Goal: Task Accomplishment & Management: Complete application form

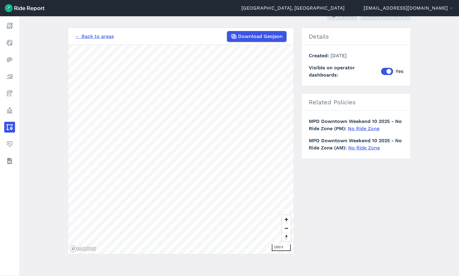
scroll to position [12, 0]
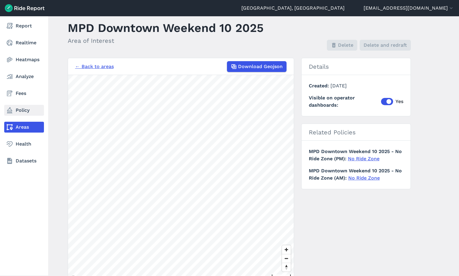
drag, startPoint x: 10, startPoint y: 111, endPoint x: 15, endPoint y: 112, distance: 5.3
click at [10, 111] on use at bounding box center [9, 110] width 5 height 6
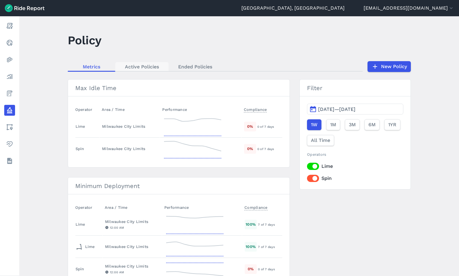
click at [140, 70] on link "Active Policies" at bounding box center [141, 66] width 53 height 9
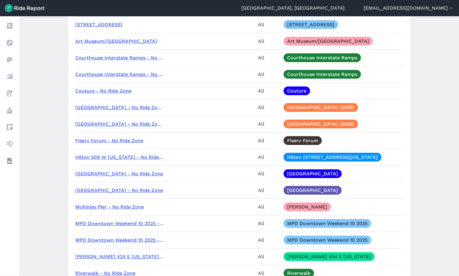
scroll to position [874, 0]
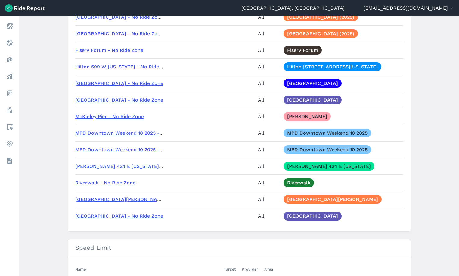
click at [104, 133] on link "MPD Downtown Weekend 10 2025 - No Ride Zone (AM)" at bounding box center [140, 133] width 130 height 6
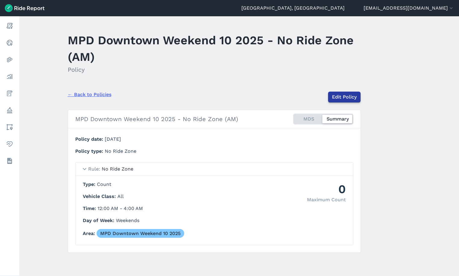
click at [352, 97] on link "Edit Policy" at bounding box center [344, 97] width 33 height 11
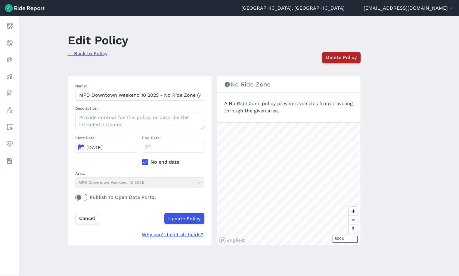
click at [346, 57] on span "Delete Policy" at bounding box center [341, 57] width 31 height 7
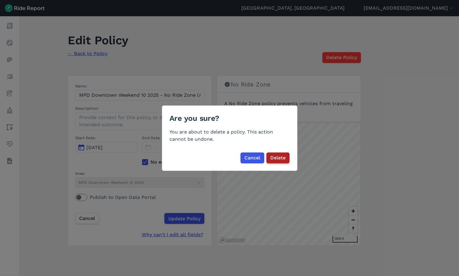
click at [271, 158] on span "Delete" at bounding box center [278, 157] width 15 height 7
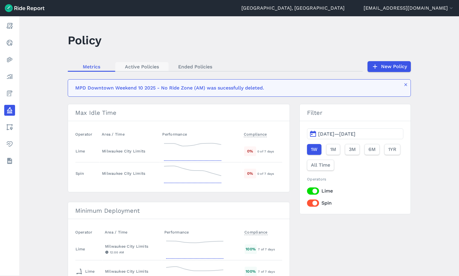
click at [133, 66] on link "Active Policies" at bounding box center [141, 66] width 53 height 9
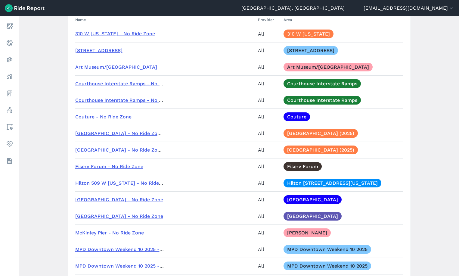
scroll to position [813, 0]
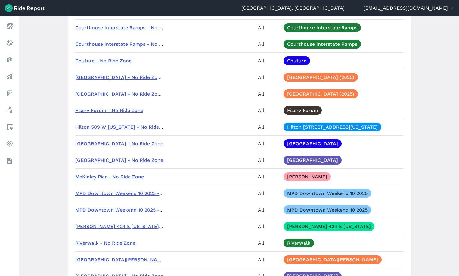
click at [112, 211] on link "MPD Downtown Weekend 10 2025 - No Ride Zone (PM)" at bounding box center [140, 210] width 130 height 6
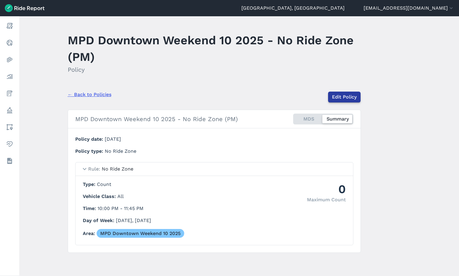
click at [351, 95] on link "Edit Policy" at bounding box center [344, 97] width 33 height 11
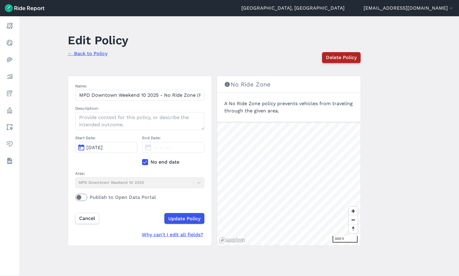
click at [344, 58] on span "Delete Policy" at bounding box center [341, 57] width 31 height 7
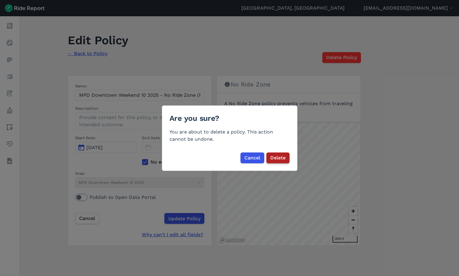
click at [276, 158] on span "Delete" at bounding box center [278, 157] width 15 height 7
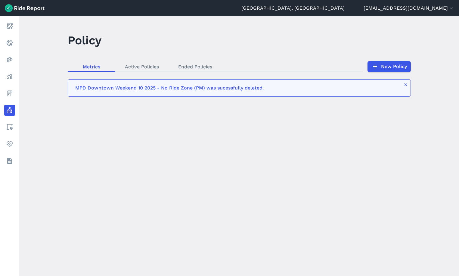
click at [144, 68] on div "loading" at bounding box center [239, 146] width 440 height 260
click at [144, 66] on div "loading" at bounding box center [239, 146] width 440 height 260
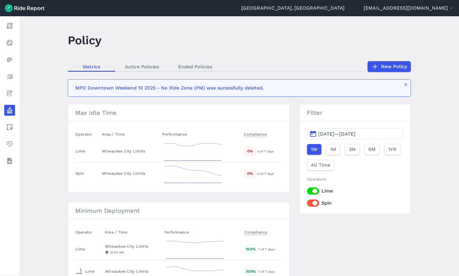
click at [144, 66] on link "Active Policies" at bounding box center [141, 66] width 53 height 9
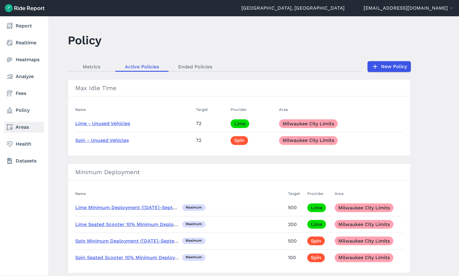
click at [22, 126] on link "Areas" at bounding box center [24, 127] width 40 height 11
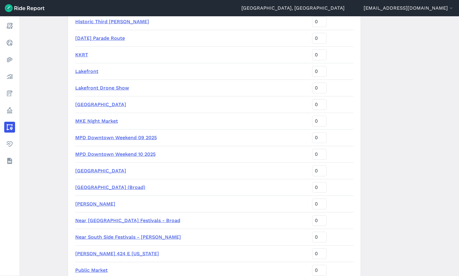
scroll to position [844, 0]
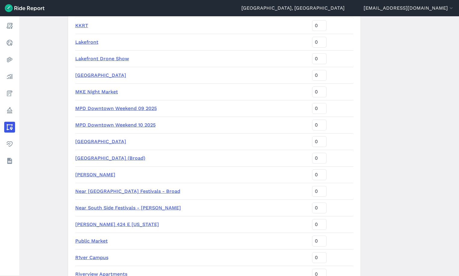
click at [131, 125] on link "MPD Downtown Weekend 10 2025" at bounding box center [115, 125] width 80 height 6
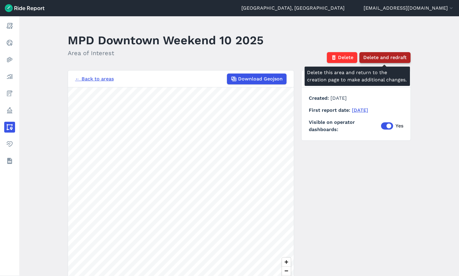
click at [377, 58] on span "Delete and redraft" at bounding box center [385, 57] width 43 height 7
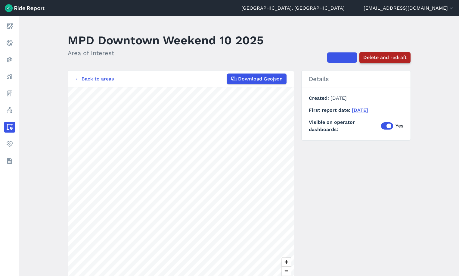
click at [379, 60] on span "Delete and redraft" at bounding box center [385, 57] width 43 height 7
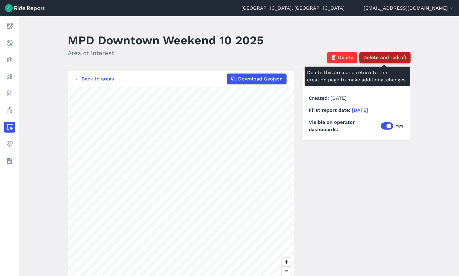
click at [377, 60] on span "Delete and redraft" at bounding box center [385, 57] width 43 height 7
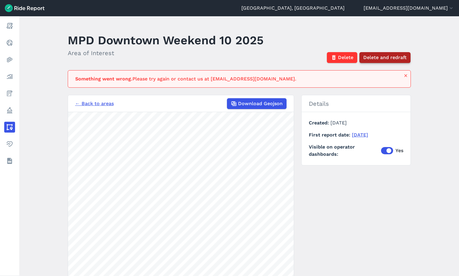
click at [384, 60] on span "Delete and redraft" at bounding box center [385, 57] width 43 height 7
click at [403, 73] on div "Something went wrong. Please try again or contact us at support@ridereport.com." at bounding box center [239, 78] width 343 height 17
click at [409, 76] on div "Something went wrong. Please try again or contact us at support@ridereport.com." at bounding box center [239, 78] width 343 height 17
drag, startPoint x: 393, startPoint y: 71, endPoint x: 415, endPoint y: 76, distance: 23.1
click at [400, 73] on div "Something went wrong. Please try again or contact us at support@ridereport.com." at bounding box center [239, 78] width 343 height 17
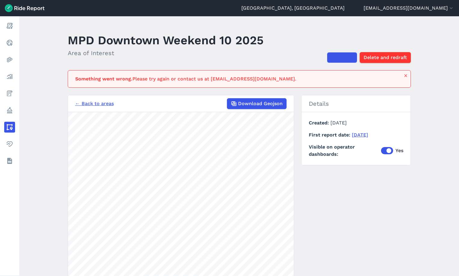
click at [415, 76] on main "MPD Downtown Weekend 10 2025 Area of Interest Delete Delete and redraft Somethi…" at bounding box center [239, 146] width 440 height 260
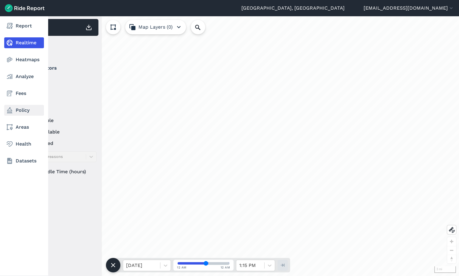
click at [11, 111] on use at bounding box center [9, 110] width 5 height 6
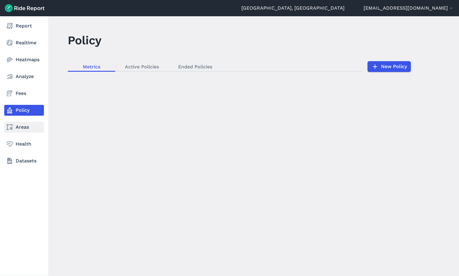
click at [21, 127] on link "Areas" at bounding box center [24, 127] width 40 height 11
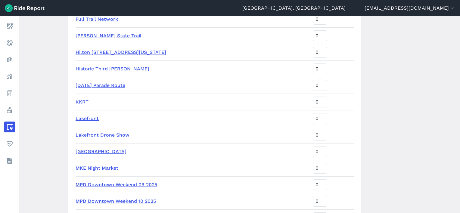
scroll to position [844, 0]
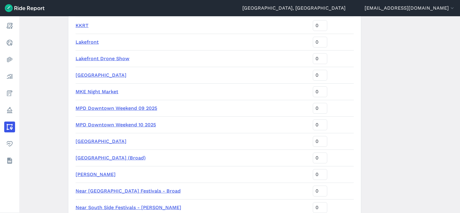
click at [123, 126] on link "MPD Downtown Weekend 10 2025" at bounding box center [116, 125] width 80 height 6
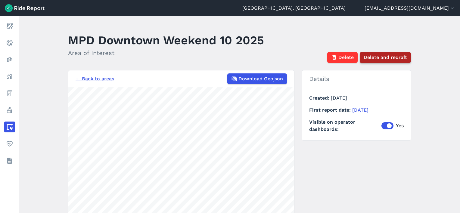
click at [378, 56] on span "Delete and redraft" at bounding box center [385, 57] width 43 height 7
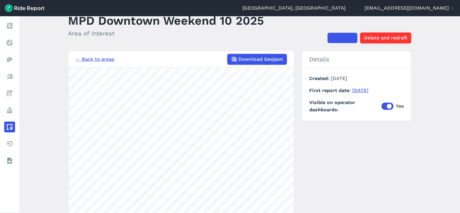
scroll to position [30, 0]
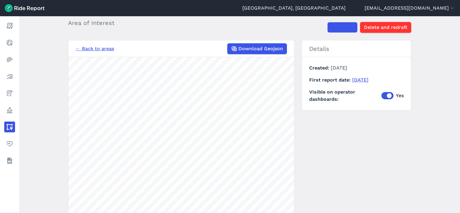
click at [98, 46] on link "← Back to areas" at bounding box center [95, 48] width 39 height 7
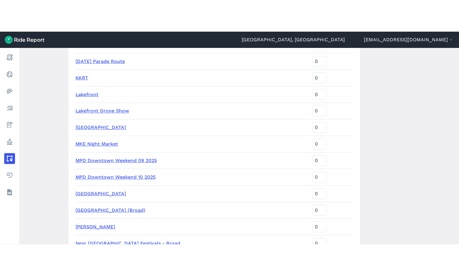
scroll to position [874, 0]
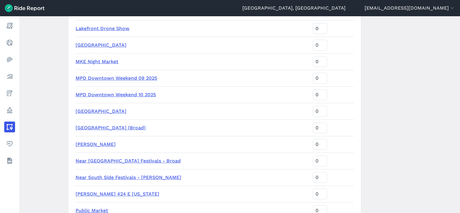
click at [136, 94] on link "MPD Downtown Weekend 10 2025" at bounding box center [116, 95] width 80 height 6
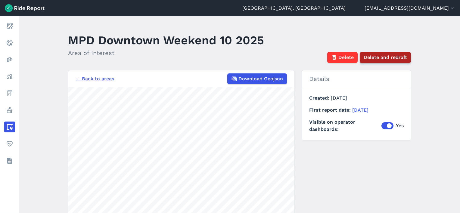
click at [389, 57] on span "Delete and redraft" at bounding box center [385, 57] width 43 height 7
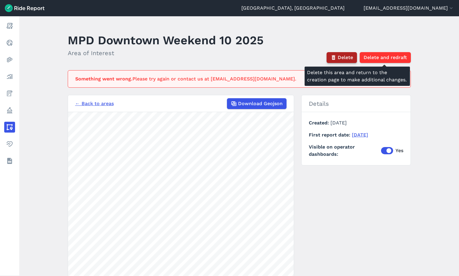
click at [340, 56] on span "Delete" at bounding box center [345, 57] width 15 height 7
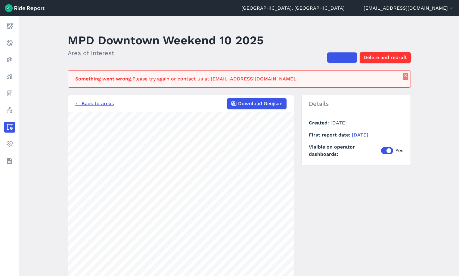
click at [404, 76] on icon "button" at bounding box center [406, 75] width 5 height 5
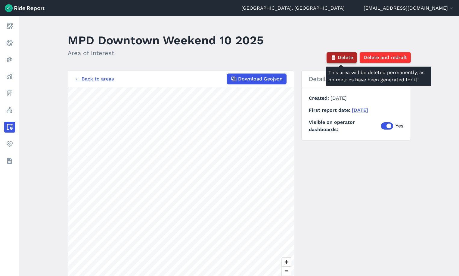
click at [338, 58] on span "Delete" at bounding box center [345, 57] width 15 height 7
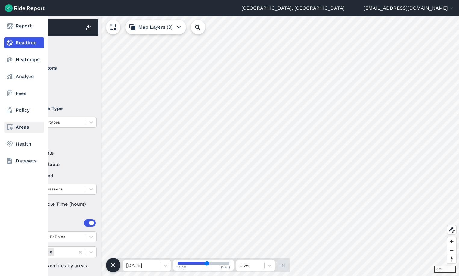
click at [18, 131] on link "Areas" at bounding box center [24, 127] width 40 height 11
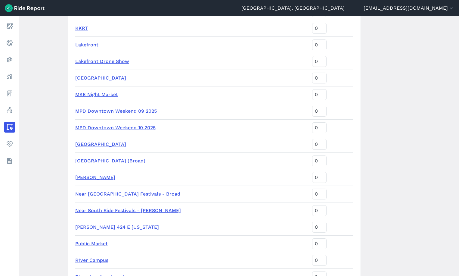
scroll to position [844, 0]
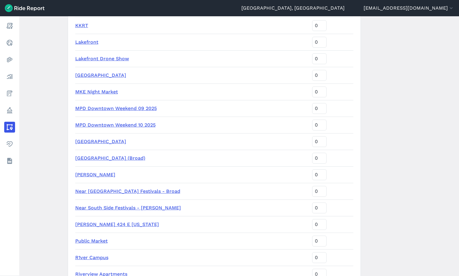
click at [130, 124] on link "MPD Downtown Weekend 10 2025" at bounding box center [115, 125] width 80 height 6
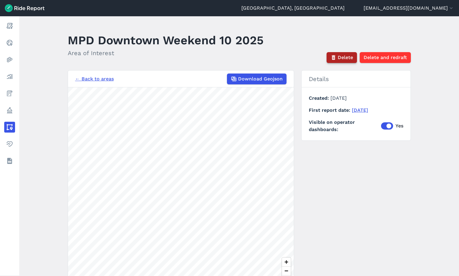
click at [343, 60] on span "Delete" at bounding box center [345, 57] width 15 height 7
click at [86, 80] on link "← Back to areas" at bounding box center [94, 78] width 39 height 7
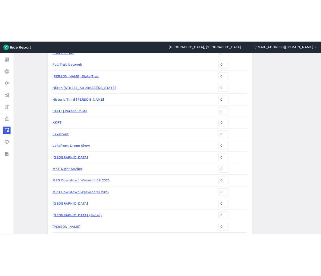
scroll to position [844, 0]
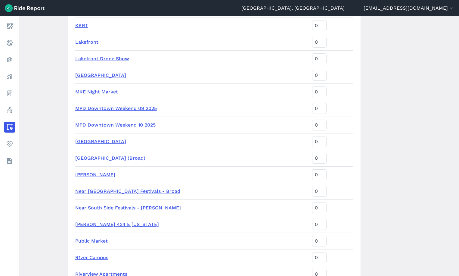
click at [124, 127] on link "MPD Downtown Weekend 10 2025" at bounding box center [115, 125] width 80 height 6
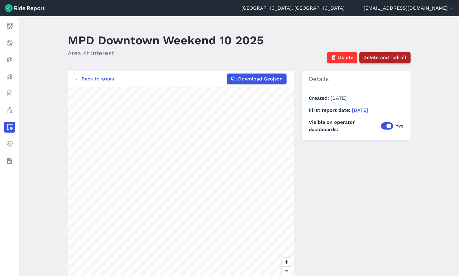
click at [385, 57] on span "Delete and redraft" at bounding box center [385, 57] width 43 height 7
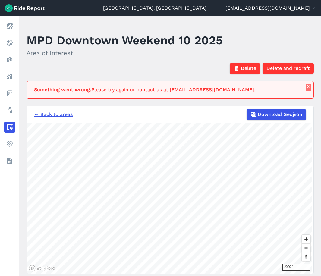
click at [308, 88] on use "button" at bounding box center [308, 86] width 3 height 3
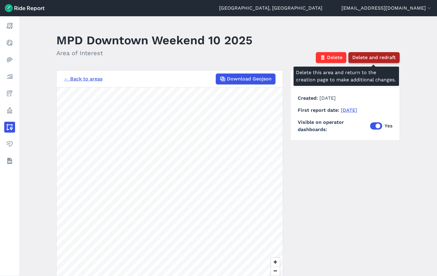
click at [321, 56] on span "Delete and redraft" at bounding box center [373, 57] width 43 height 7
click at [374, 57] on span "Delete and redraft" at bounding box center [373, 57] width 43 height 7
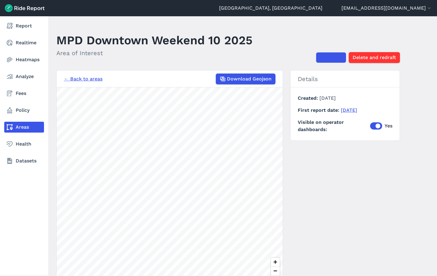
click at [12, 125] on use at bounding box center [10, 127] width 6 height 6
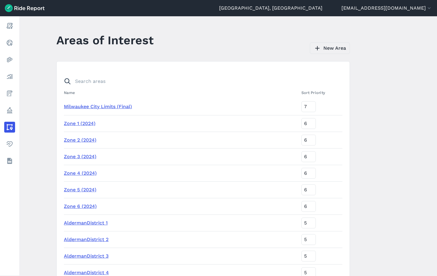
click at [328, 48] on link "New Area" at bounding box center [330, 47] width 40 height 11
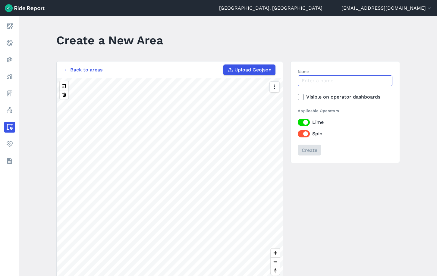
click at [327, 78] on input "Name" at bounding box center [345, 80] width 95 height 11
click at [315, 103] on div "Name MPD Downtown Weekend 0926 2025 Visible on operator dashboards Applicable O…" at bounding box center [345, 112] width 95 height 87
click at [311, 98] on label "Visible on operator dashboards" at bounding box center [345, 96] width 95 height 7
click at [298, 97] on input "Visible on operator dashboards" at bounding box center [298, 95] width 0 height 4
click at [46, 113] on main "Create a New Area ← Back to areas Upload Geojson 1000 ft Name MPD Downtown Week…" at bounding box center [228, 146] width 418 height 260
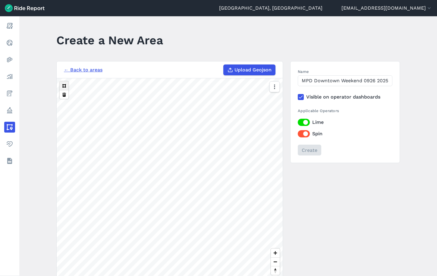
click at [65, 86] on button at bounding box center [64, 85] width 9 height 9
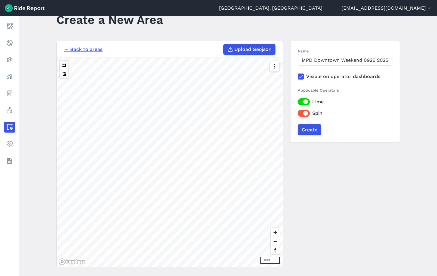
scroll to position [41, 0]
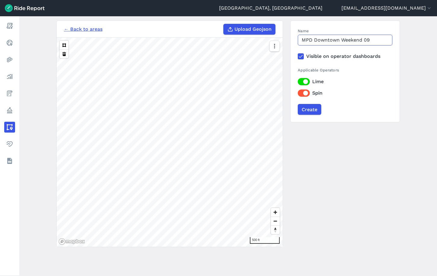
type input "MPD Downtown Weekend 0"
click at [365, 133] on div "← Back to areas Upload Geojson 500 ft Name Visible on operator dashboards Appli…" at bounding box center [227, 133] width 343 height 227
click at [61, 55] on button at bounding box center [64, 53] width 9 height 9
click at [67, 54] on button at bounding box center [64, 53] width 9 height 9
click at [65, 56] on button at bounding box center [64, 53] width 9 height 9
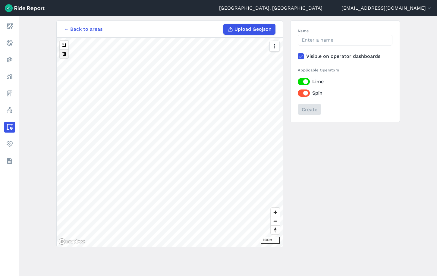
click at [66, 57] on button at bounding box center [64, 53] width 9 height 9
click at [61, 56] on button at bounding box center [64, 53] width 9 height 9
click at [62, 55] on button at bounding box center [64, 53] width 9 height 9
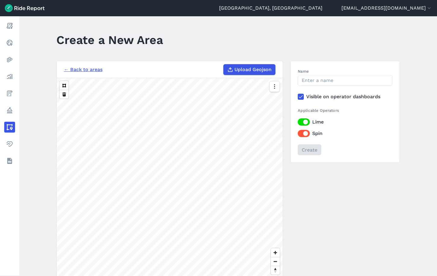
scroll to position [0, 0]
click at [313, 83] on input "Name" at bounding box center [345, 80] width 95 height 11
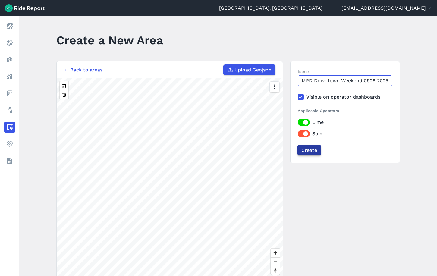
type input "MPD Downtown Weekend 0926 2025"
click at [305, 146] on input "Create" at bounding box center [308, 150] width 23 height 11
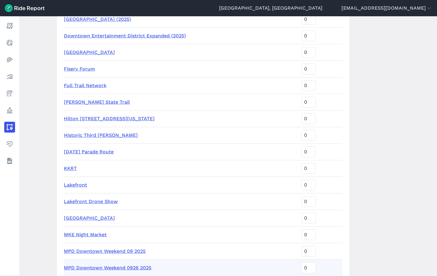
scroll to position [830, 0]
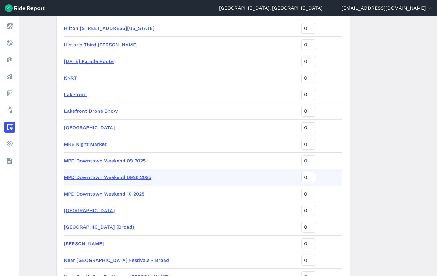
click at [132, 194] on link "MPD Downtown Weekend 10 2025" at bounding box center [104, 194] width 80 height 6
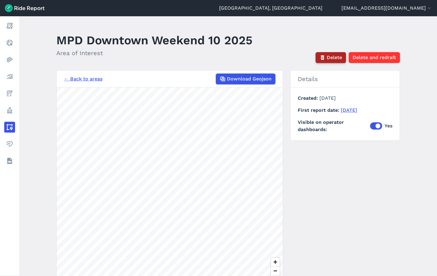
click at [331, 55] on span "Delete" at bounding box center [334, 57] width 15 height 7
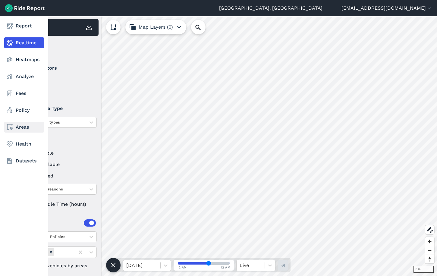
click at [18, 127] on link "Areas" at bounding box center [24, 127] width 40 height 11
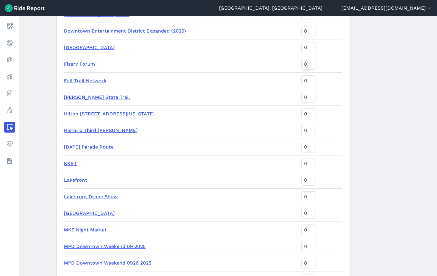
scroll to position [753, 0]
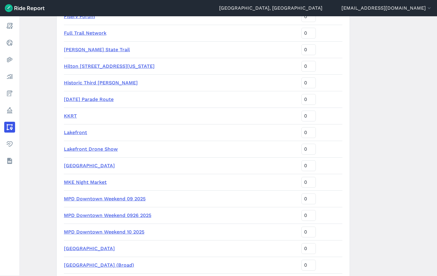
click at [80, 131] on link "Lakefront" at bounding box center [75, 133] width 23 height 6
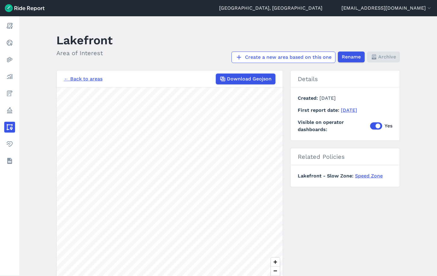
drag, startPoint x: 330, startPoint y: 247, endPoint x: 329, endPoint y: 243, distance: 4.3
click at [329, 243] on div "← Back to areas Download Geojson 1000 ft Details Created August 30, 2024 First …" at bounding box center [227, 183] width 343 height 227
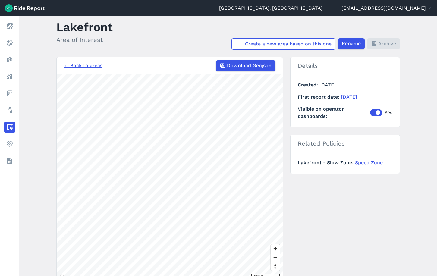
scroll to position [12, 0]
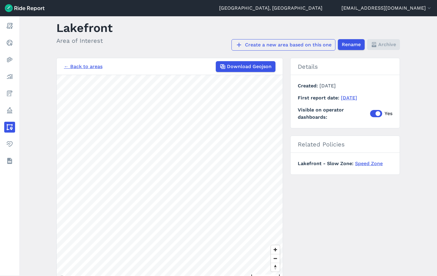
click at [283, 45] on link "Create a new area based on this one" at bounding box center [283, 44] width 104 height 11
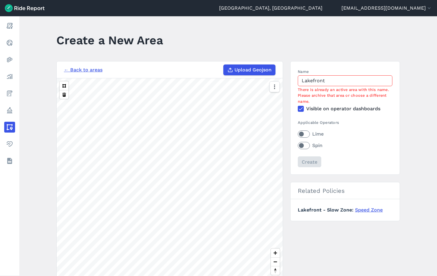
click at [77, 67] on link "← Back to areas" at bounding box center [83, 69] width 39 height 7
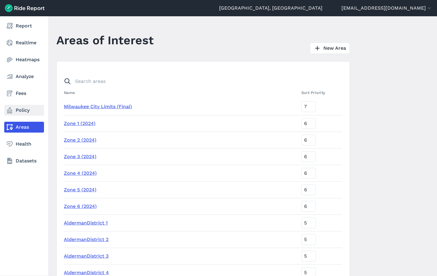
click at [13, 111] on icon at bounding box center [9, 110] width 7 height 7
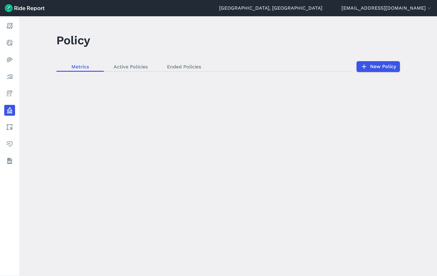
click at [363, 68] on div "loading" at bounding box center [228, 146] width 418 height 260
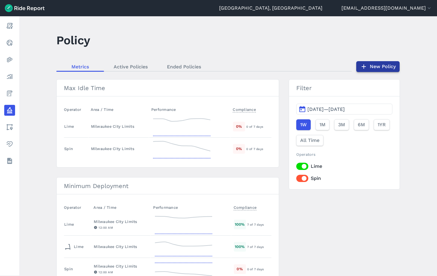
click at [367, 67] on link "New Policy" at bounding box center [377, 66] width 43 height 11
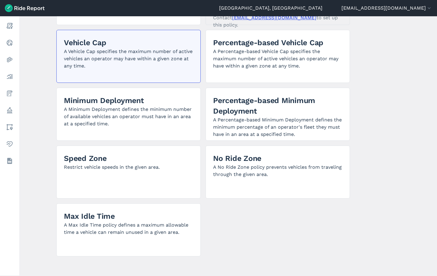
scroll to position [100, 0]
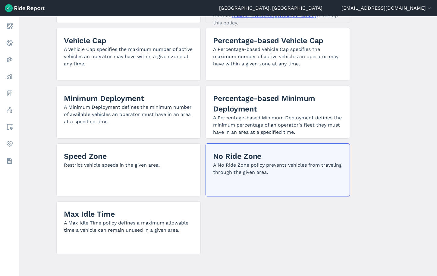
click at [226, 163] on p "A No Ride Zone policy prevents vehicles from traveling through the given area." at bounding box center [277, 168] width 129 height 14
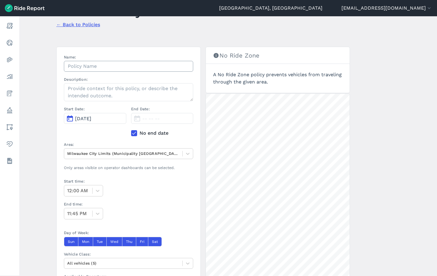
scroll to position [10, 0]
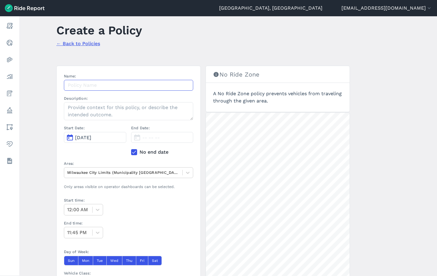
click at [107, 87] on input "Name:" at bounding box center [128, 85] width 129 height 11
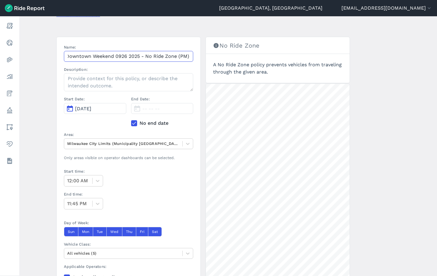
scroll to position [70, 0]
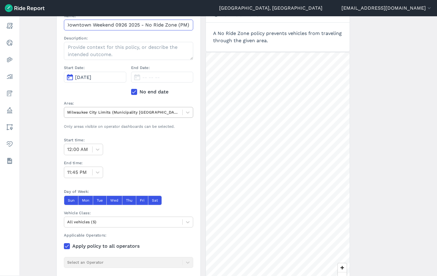
type input "MPD Downtown Weekend 0926 2025 - No Ride Zone (PM)"
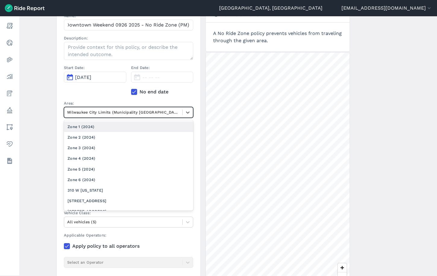
click at [114, 113] on div at bounding box center [123, 112] width 112 height 7
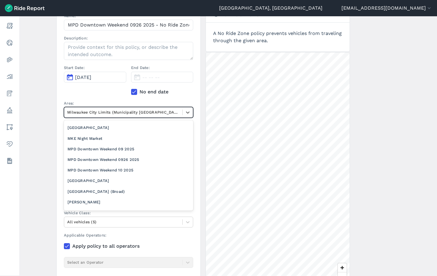
scroll to position [362, 0]
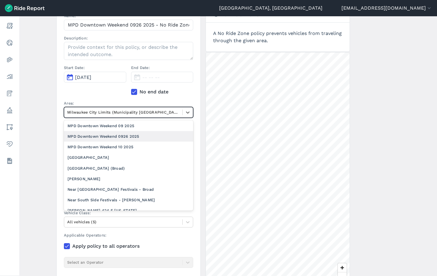
click at [141, 137] on div "MPD Downtown Weekend 0926 2025" at bounding box center [128, 136] width 129 height 11
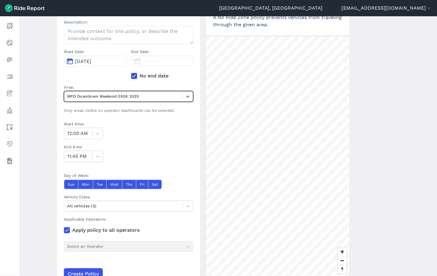
scroll to position [118, 0]
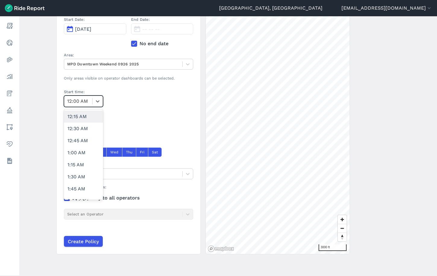
click at [91, 100] on div "12:00 AM" at bounding box center [78, 101] width 28 height 11
click at [80, 117] on div "12:15 AM" at bounding box center [83, 117] width 39 height 12
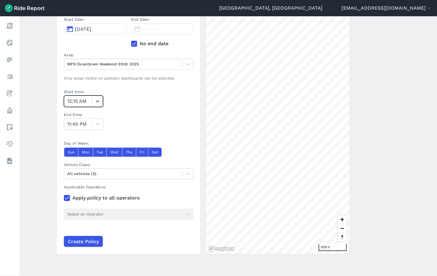
click at [80, 103] on div at bounding box center [78, 101] width 22 height 8
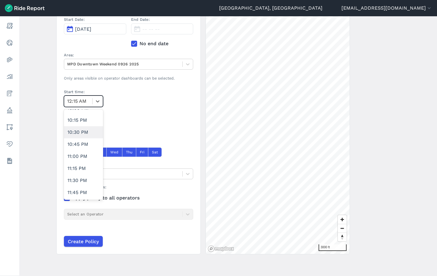
scroll to position [997, 0]
click at [82, 167] on div "10:00 PM" at bounding box center [83, 168] width 39 height 12
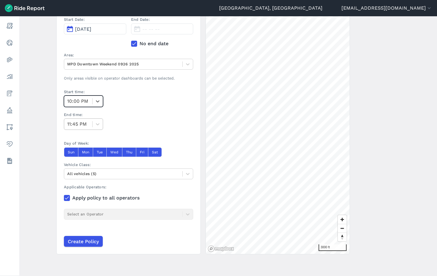
click at [84, 126] on div at bounding box center [78, 124] width 22 height 8
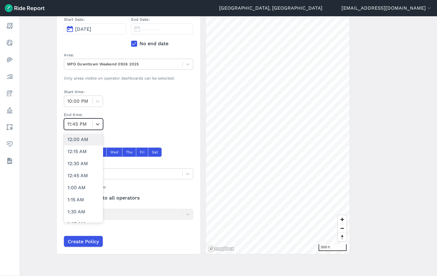
click at [83, 138] on div "12:00 AM" at bounding box center [83, 139] width 39 height 12
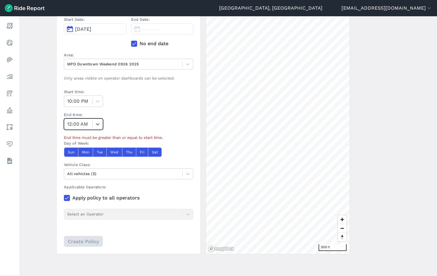
click at [85, 127] on div at bounding box center [78, 124] width 22 height 8
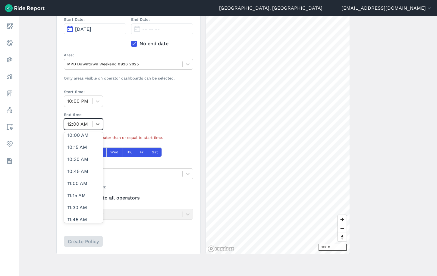
scroll to position [1057, 0]
click at [77, 214] on div "11:45 PM" at bounding box center [83, 215] width 39 height 12
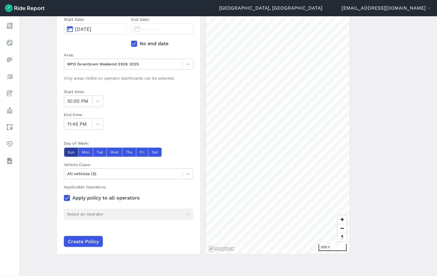
click at [73, 152] on button "Sun" at bounding box center [71, 152] width 14 height 10
click at [83, 152] on button "Mon" at bounding box center [85, 152] width 15 height 10
drag, startPoint x: 99, startPoint y: 152, endPoint x: 117, endPoint y: 152, distance: 17.5
click at [99, 152] on button "Tue" at bounding box center [100, 152] width 14 height 10
drag, startPoint x: 117, startPoint y: 152, endPoint x: 127, endPoint y: 152, distance: 9.6
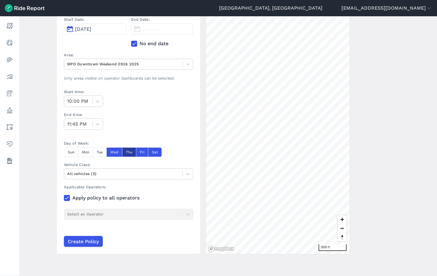
click at [117, 152] on button "Wed" at bounding box center [114, 152] width 16 height 10
click at [127, 152] on button "Thu" at bounding box center [129, 152] width 14 height 10
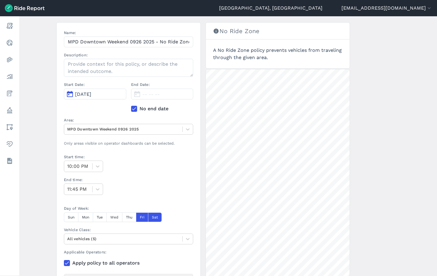
scroll to position [118, 0]
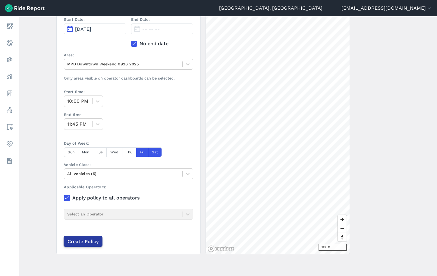
click at [88, 239] on input "Create Policy" at bounding box center [83, 241] width 39 height 11
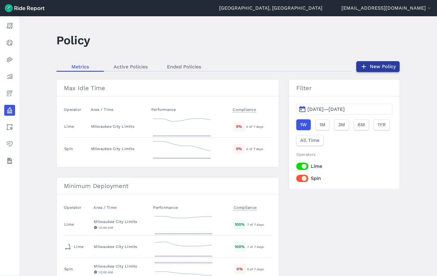
click at [389, 63] on link "New Policy" at bounding box center [377, 66] width 43 height 11
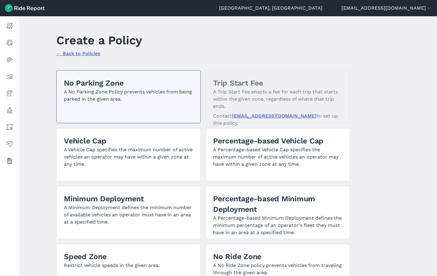
scroll to position [60, 0]
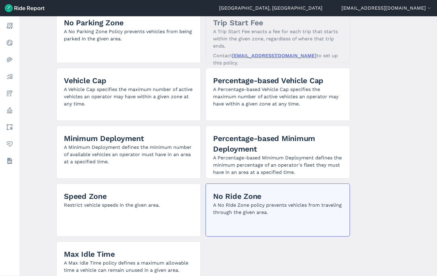
click at [283, 218] on div "No Ride Zone A No Ride Zone policy prevents vehicles from traveling through the…" at bounding box center [277, 209] width 144 height 53
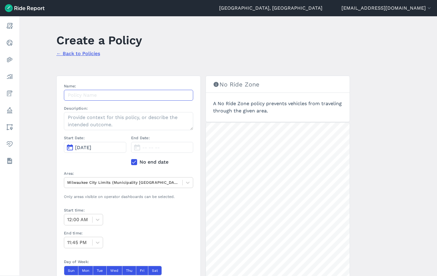
click at [102, 96] on input "Name:" at bounding box center [128, 95] width 129 height 11
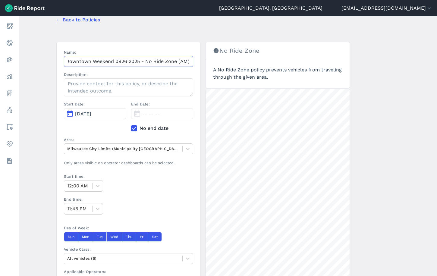
scroll to position [90, 0]
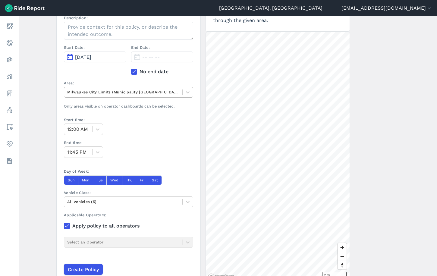
type input "MPD Downtown Weekend 0926 2025 - No Ride Zone (AM)"
click at [107, 94] on div at bounding box center [123, 92] width 112 height 7
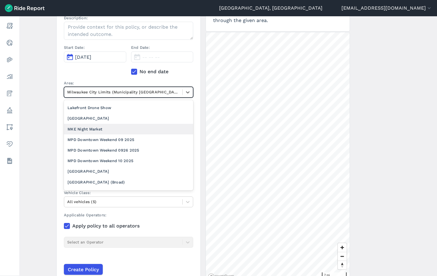
scroll to position [362, 0]
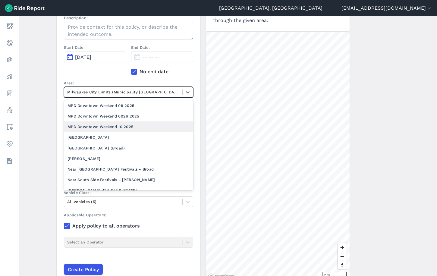
click at [127, 129] on div "MPD Downtown Weekend 10 2025" at bounding box center [128, 126] width 129 height 11
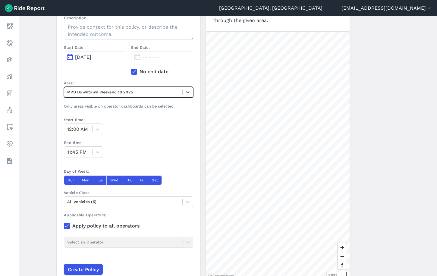
click at [135, 99] on div "Name: MPD Downtown Weekend 0926 2025 - No Ride Zone (AM) Description: Start Dat…" at bounding box center [128, 51] width 129 height 117
click at [138, 94] on div at bounding box center [123, 92] width 112 height 7
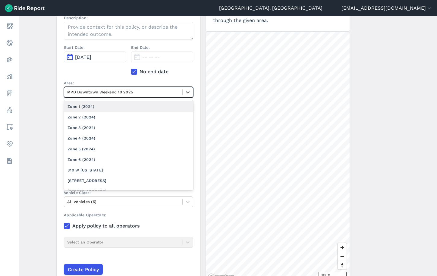
click at [129, 90] on div at bounding box center [123, 92] width 112 height 7
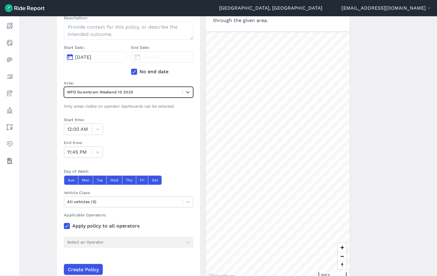
click at [129, 90] on div at bounding box center [123, 92] width 112 height 7
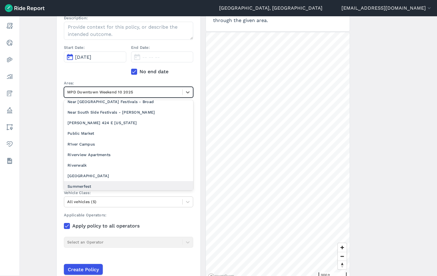
scroll to position [343, 0]
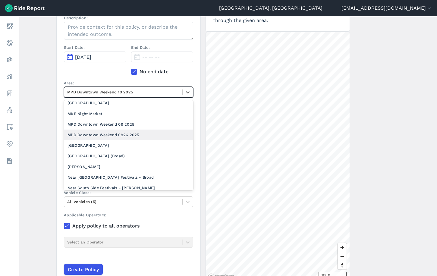
click at [130, 133] on div "MPD Downtown Weekend 0926 2025" at bounding box center [128, 135] width 129 height 11
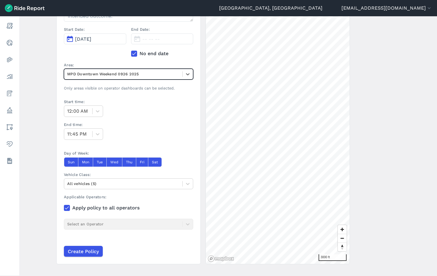
scroll to position [118, 0]
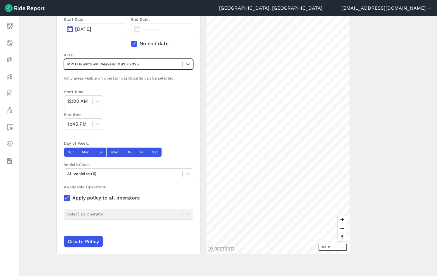
click at [83, 102] on div at bounding box center [78, 101] width 22 height 8
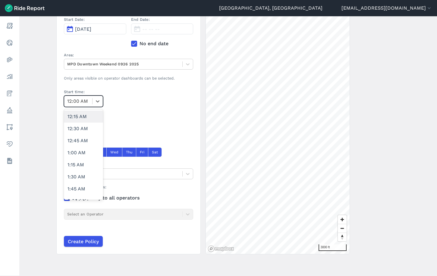
click at [83, 129] on div "12:30 AM" at bounding box center [83, 129] width 39 height 12
click at [81, 97] on div at bounding box center [78, 101] width 22 height 8
click at [76, 114] on div "12:00 AM" at bounding box center [83, 117] width 39 height 12
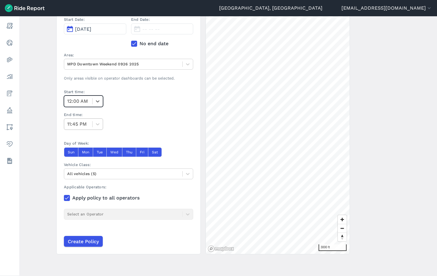
click at [80, 123] on div at bounding box center [78, 124] width 22 height 8
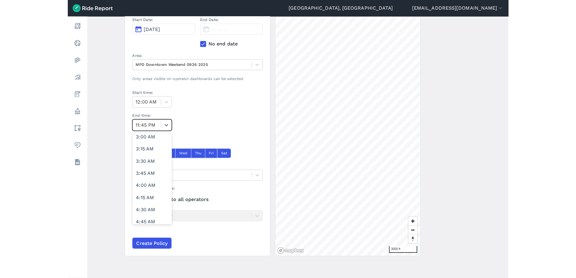
scroll to position [151, 0]
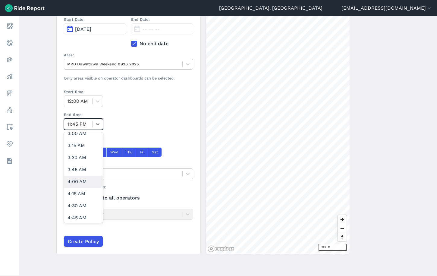
click at [77, 182] on div "4:00 AM" at bounding box center [83, 182] width 39 height 12
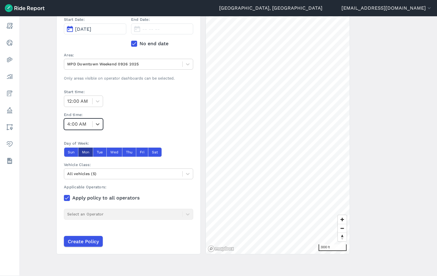
click at [82, 152] on button "Mon" at bounding box center [85, 152] width 15 height 10
click at [108, 153] on button "Wed" at bounding box center [114, 152] width 16 height 10
click at [102, 153] on button "Tue" at bounding box center [100, 152] width 14 height 10
click at [122, 153] on button "Thu" at bounding box center [129, 152] width 14 height 10
click at [142, 150] on button "Fri" at bounding box center [142, 152] width 12 height 10
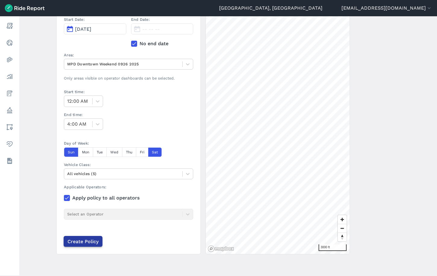
click at [82, 243] on input "Create Policy" at bounding box center [83, 241] width 39 height 11
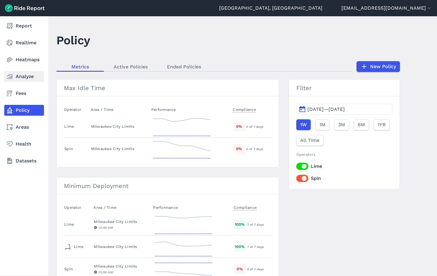
click at [10, 79] on icon at bounding box center [9, 76] width 7 height 7
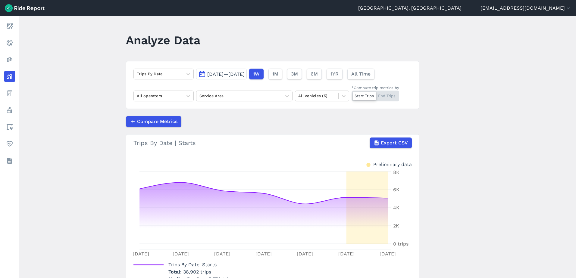
click at [89, 41] on main "Analyze Data Trips By Date Sep 18, 2025—Sep 24, 2025 1W 1M 3M 6M 1YR All Time A…" at bounding box center [297, 147] width 557 height 262
